Goal: Use online tool/utility: Utilize a website feature to perform a specific function

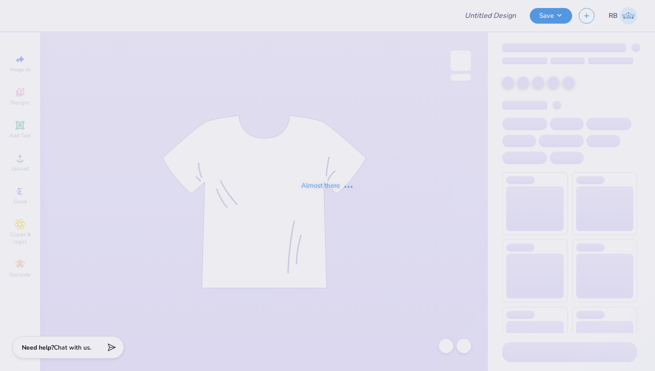
type input "parents wknd"
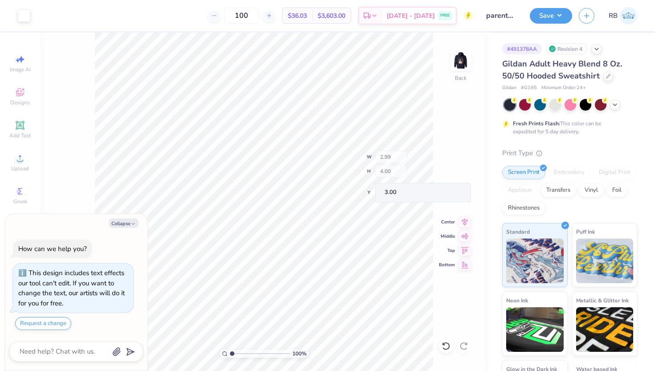
type textarea "x"
type input "2.22"
type input "3.36"
type textarea "x"
type input "0.75"
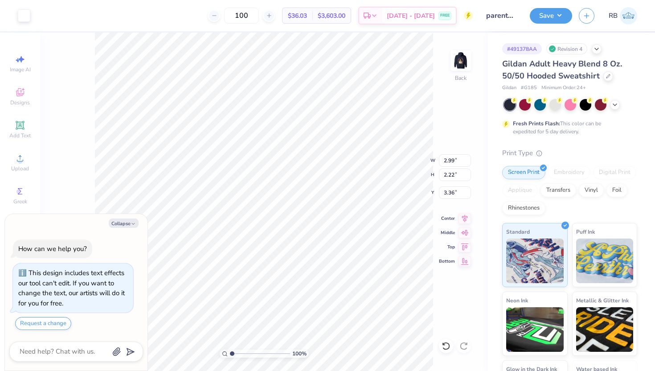
type input "1.22"
type input "5.78"
type textarea "x"
